Goal: Task Accomplishment & Management: Use online tool/utility

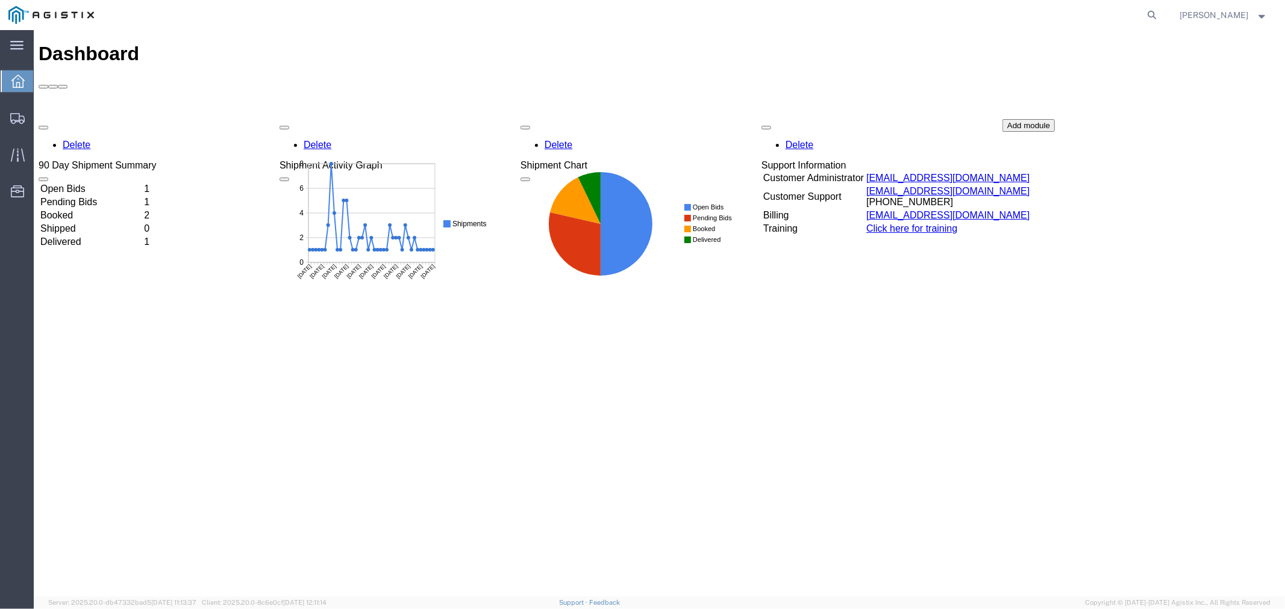
click at [90, 182] on td "Open Bids" at bounding box center [90, 188] width 102 height 12
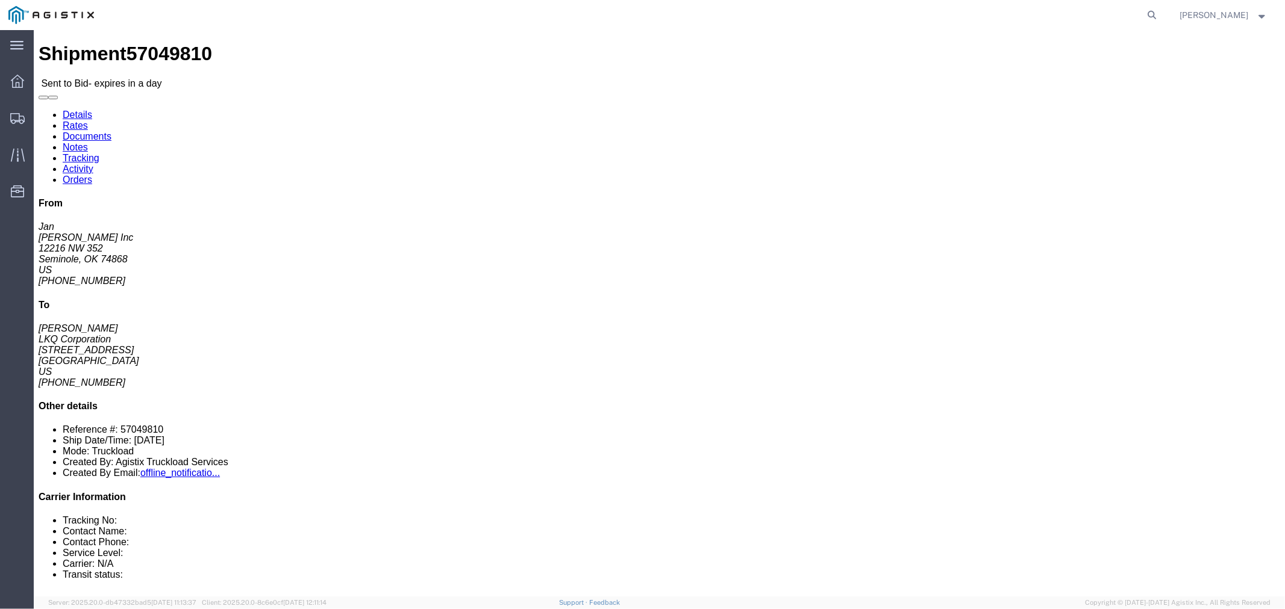
click button "button"
click link "Notes"
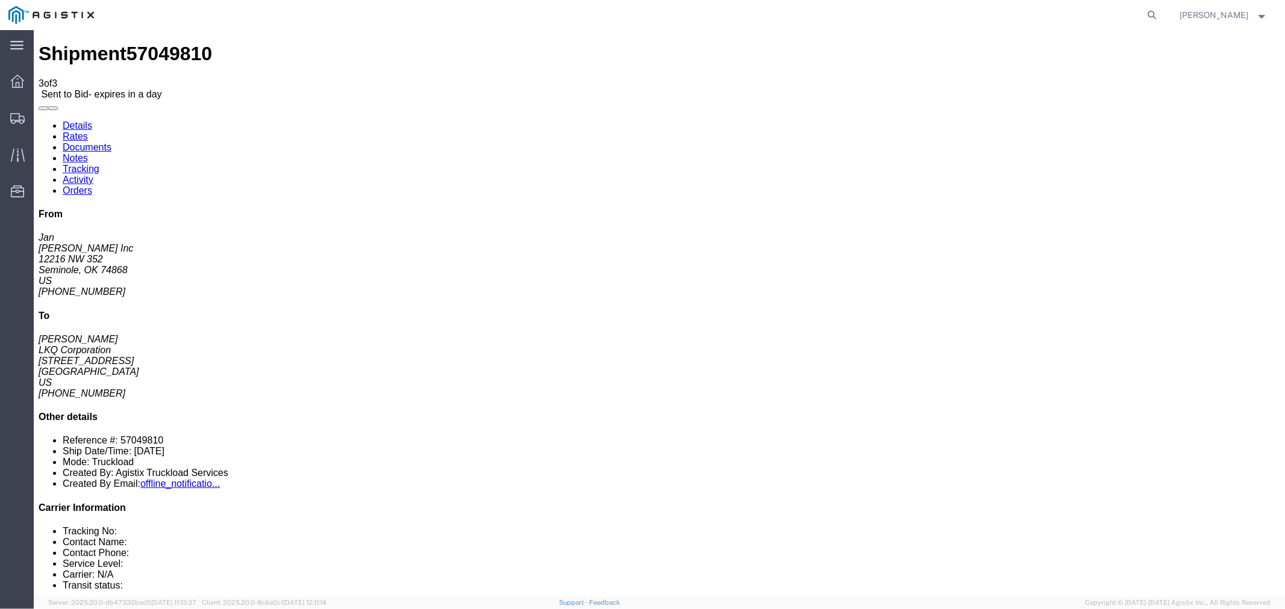
click at [87, 131] on link "Rates" at bounding box center [74, 136] width 25 height 10
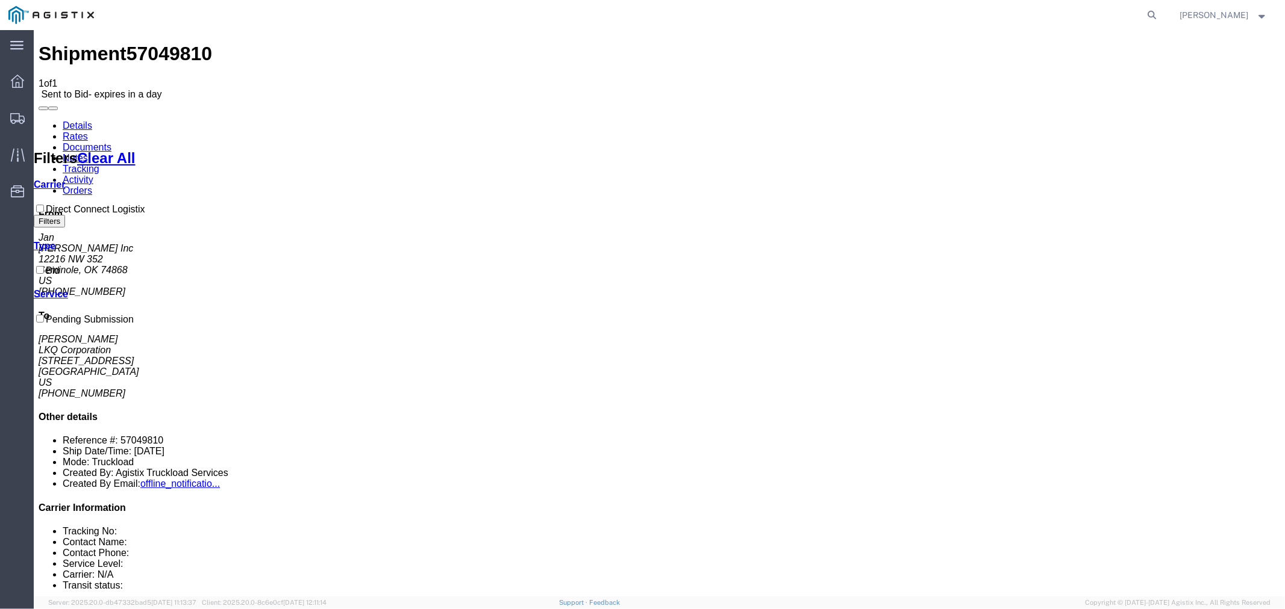
click at [87, 152] on link "Notes" at bounding box center [74, 157] width 25 height 10
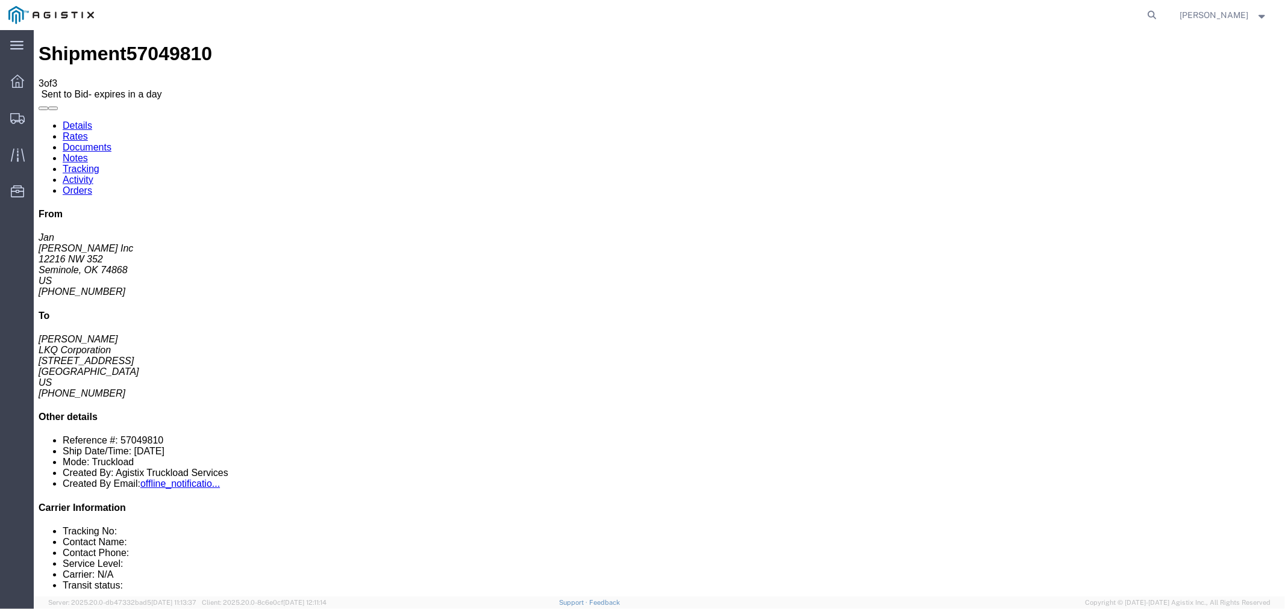
click at [87, 131] on link "Rates" at bounding box center [74, 136] width 25 height 10
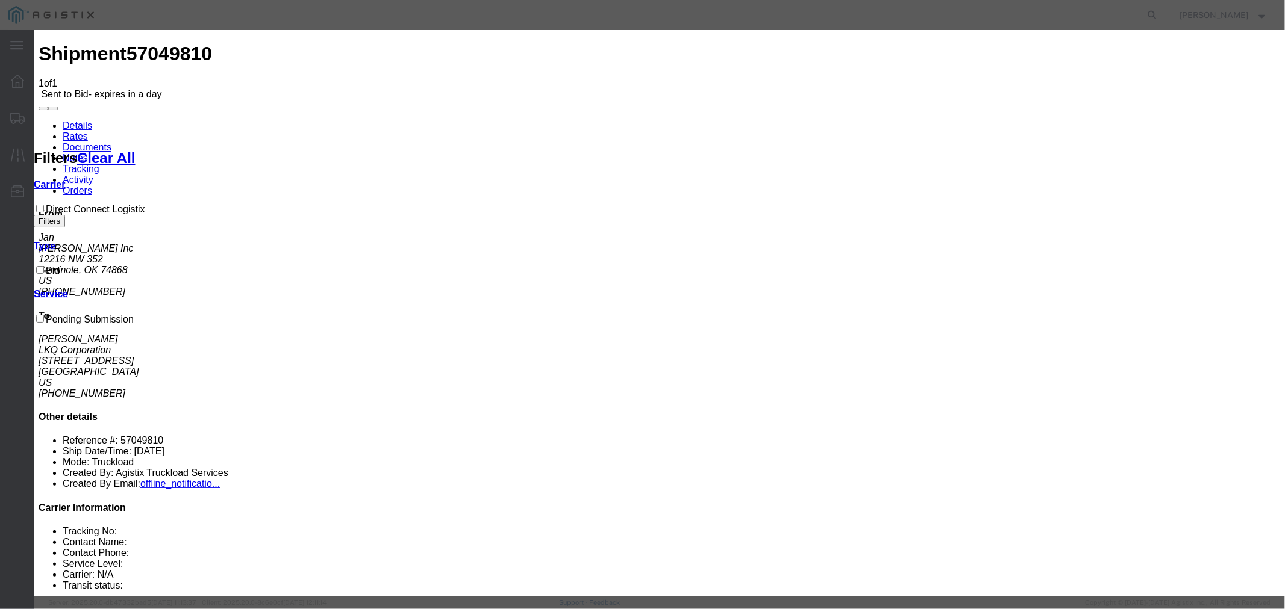
select select "4506"
drag, startPoint x: 693, startPoint y: 140, endPoint x: 703, endPoint y: 146, distance: 11.9
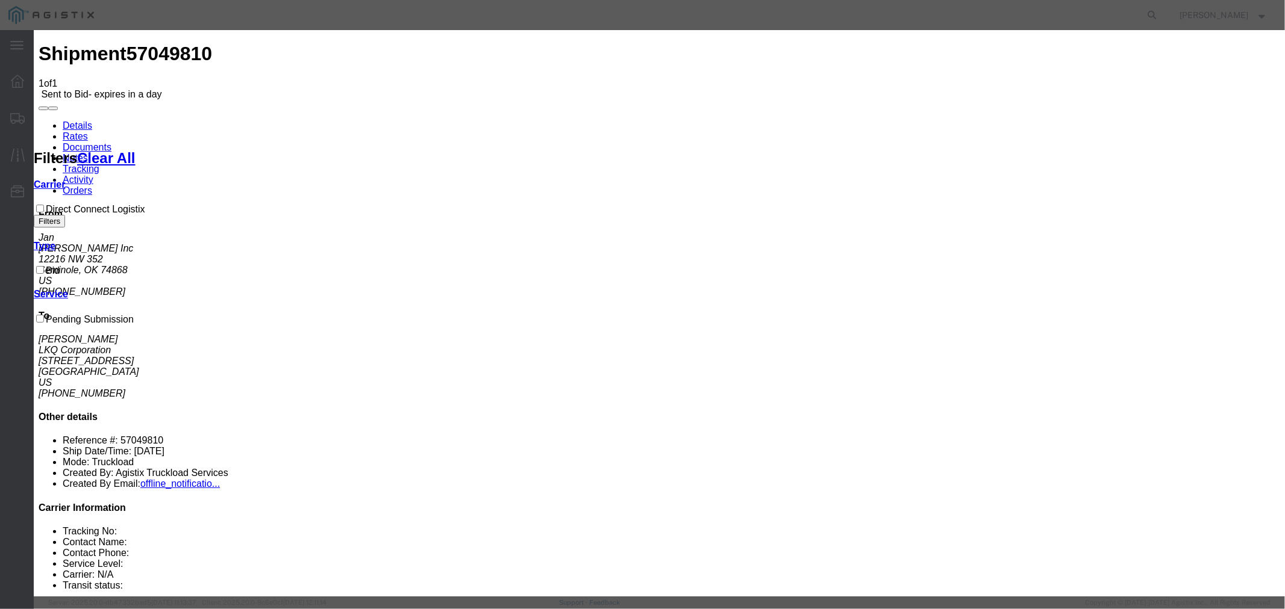
select select "15907"
drag, startPoint x: 905, startPoint y: 131, endPoint x: 918, endPoint y: 141, distance: 16.7
type input "DCL"
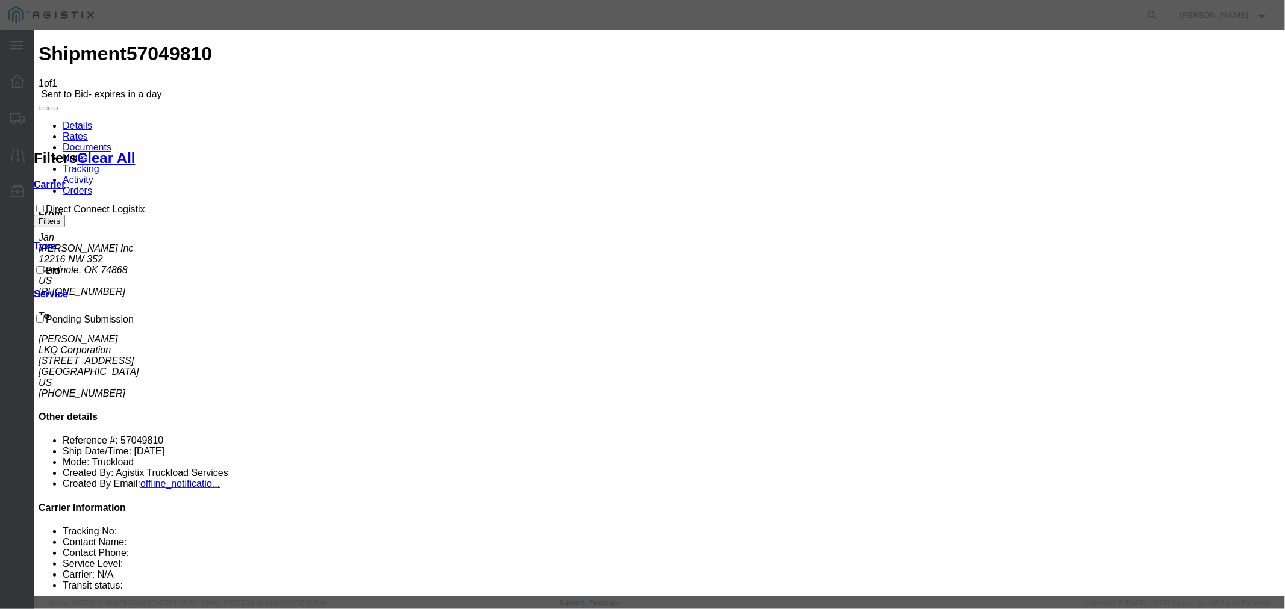
type input "1200"
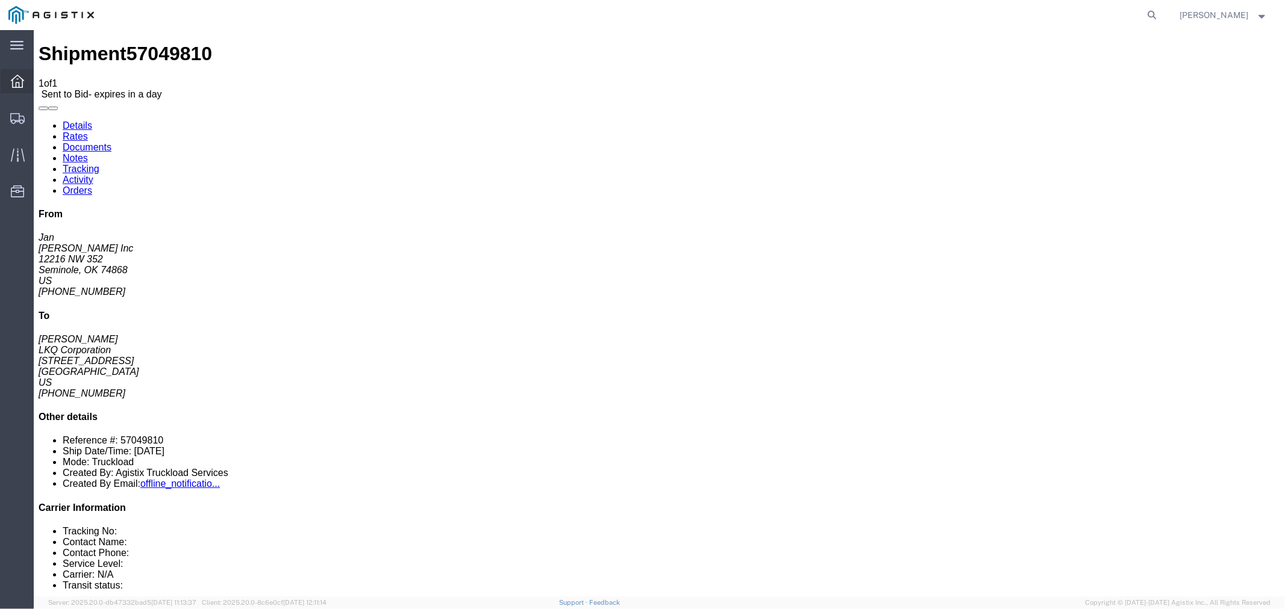
click at [18, 83] on icon at bounding box center [17, 81] width 13 height 13
